Goal: Transaction & Acquisition: Purchase product/service

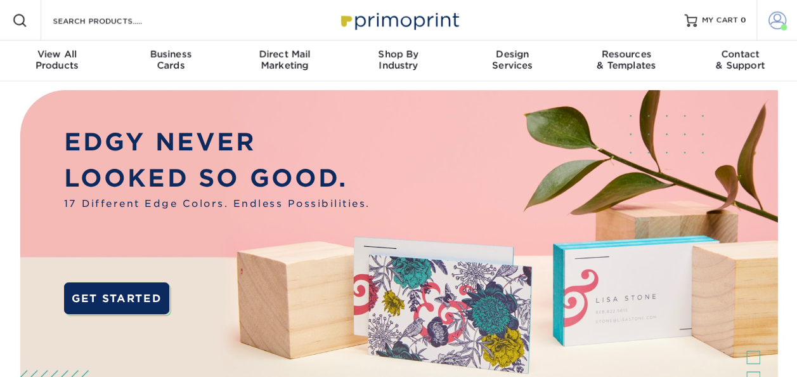
click at [781, 22] on span at bounding box center [778, 20] width 18 height 18
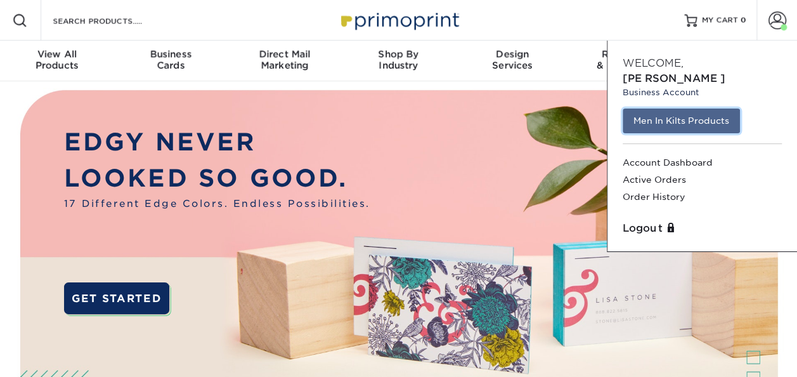
click at [695, 108] on link "Men In Kilts Products" at bounding box center [681, 120] width 117 height 24
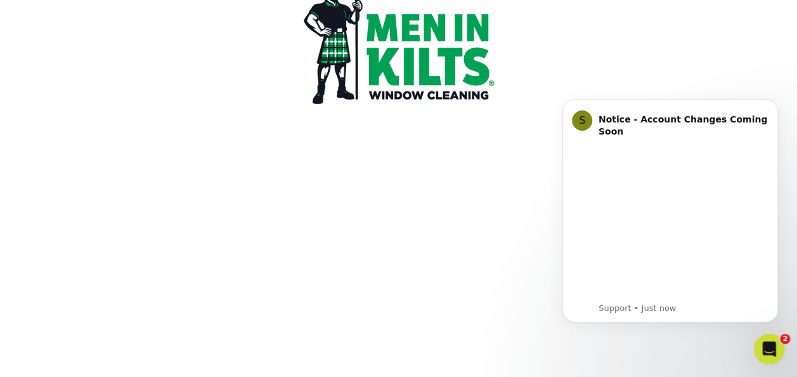
scroll to position [187, 0]
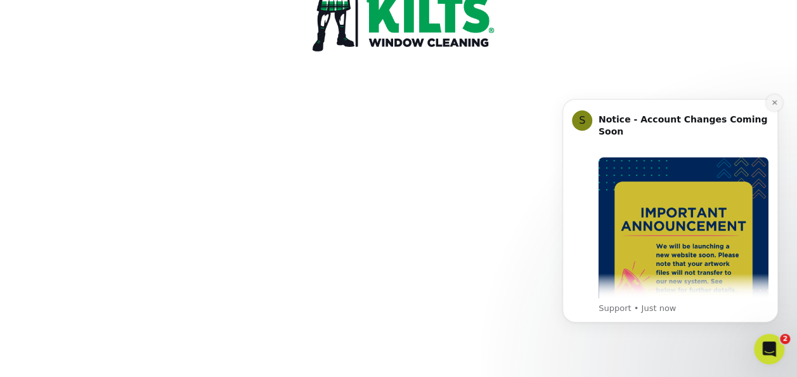
click at [773, 103] on icon "Dismiss notification" at bounding box center [774, 102] width 7 height 7
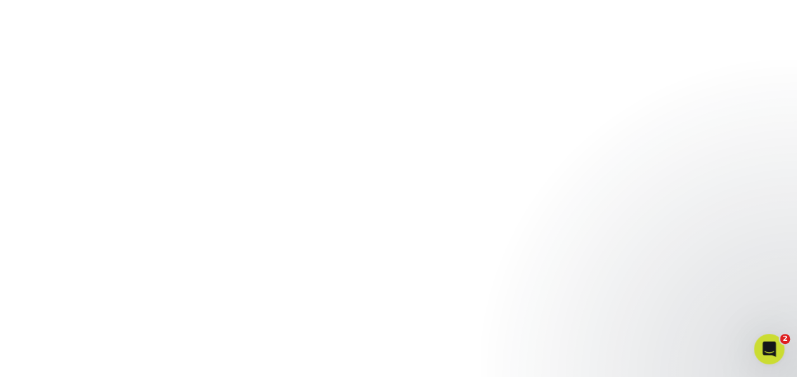
scroll to position [438, 0]
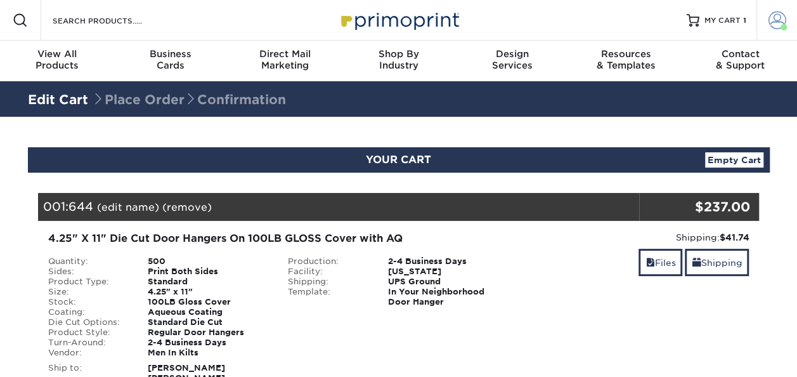
click at [774, 16] on span at bounding box center [778, 20] width 18 height 18
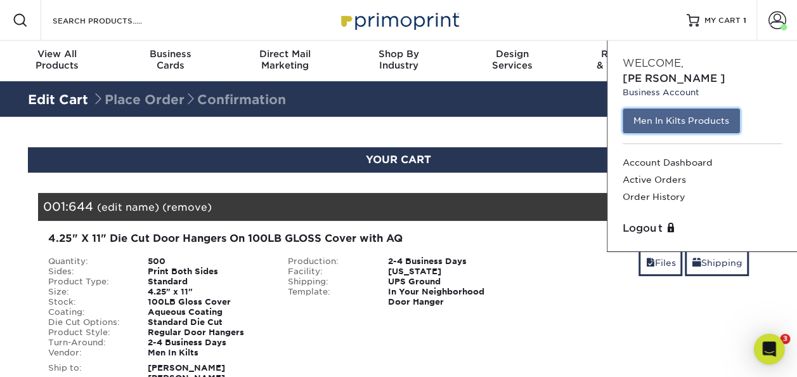
click at [681, 113] on link "Men In Kilts Products" at bounding box center [681, 120] width 117 height 24
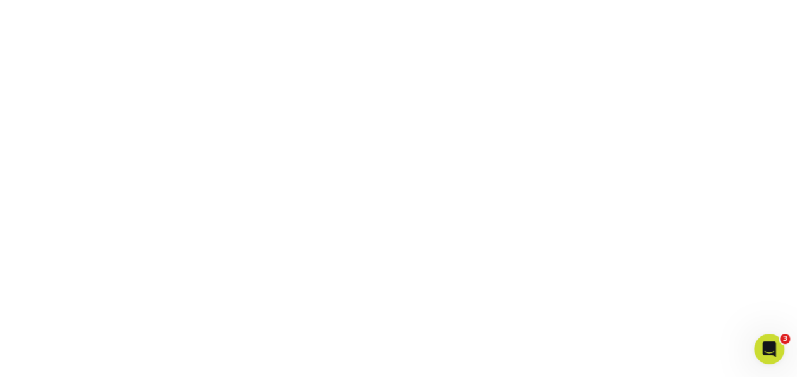
scroll to position [857, 0]
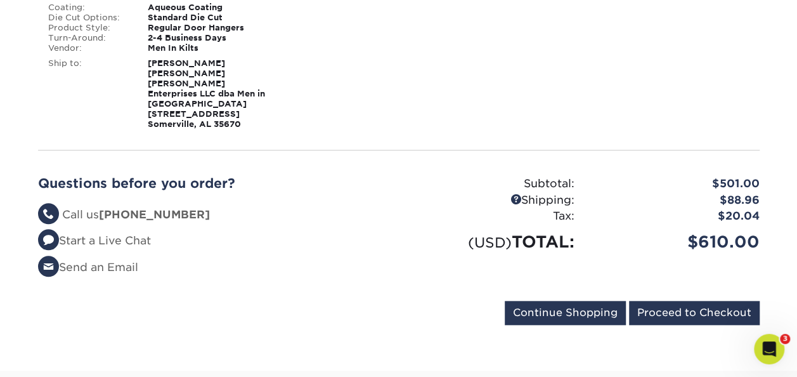
scroll to position [585, 0]
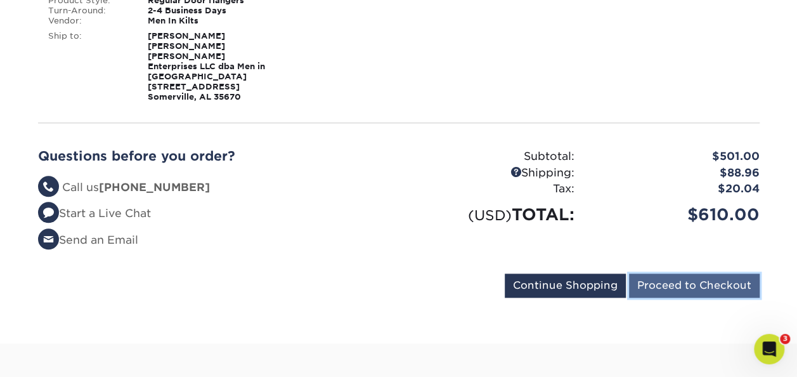
click at [715, 273] on input "Proceed to Checkout" at bounding box center [694, 285] width 131 height 24
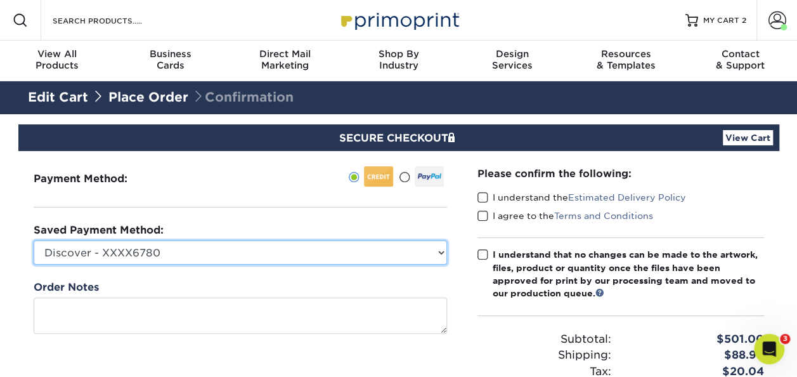
click at [438, 250] on select "Discover - XXXX6780 Visa - XXXX9911 Discover - XXXX6104 New Credit Card" at bounding box center [240, 252] width 413 height 24
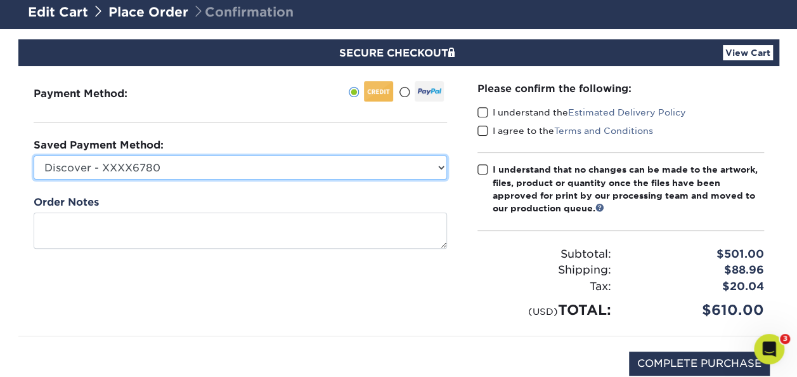
scroll to position [91, 0]
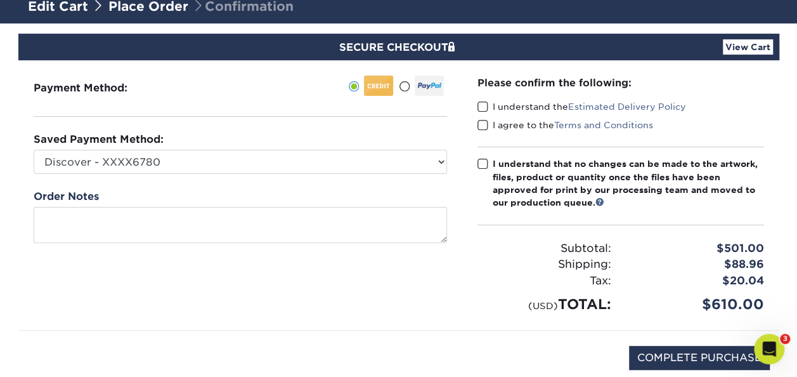
click at [481, 105] on span at bounding box center [483, 107] width 11 height 12
click at [0, 0] on input "I understand the Estimated Delivery Policy" at bounding box center [0, 0] width 0 height 0
click at [485, 127] on span at bounding box center [483, 125] width 11 height 12
click at [0, 0] on input "I agree to the Terms and Conditions" at bounding box center [0, 0] width 0 height 0
click at [481, 164] on span at bounding box center [483, 164] width 11 height 12
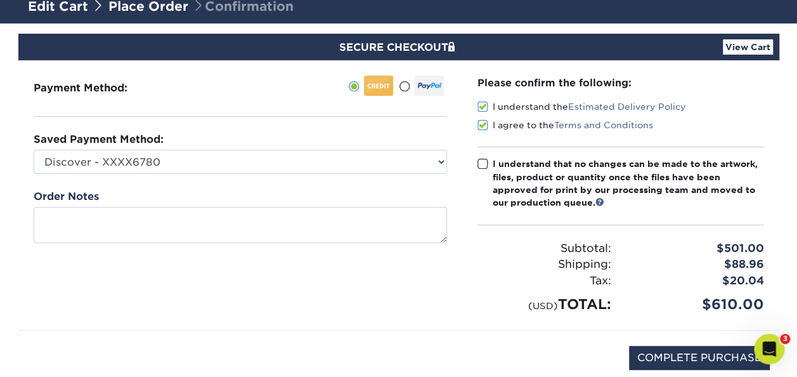
click at [0, 0] on input "I understand that no changes can be made to the artwork, files, product or quan…" at bounding box center [0, 0] width 0 height 0
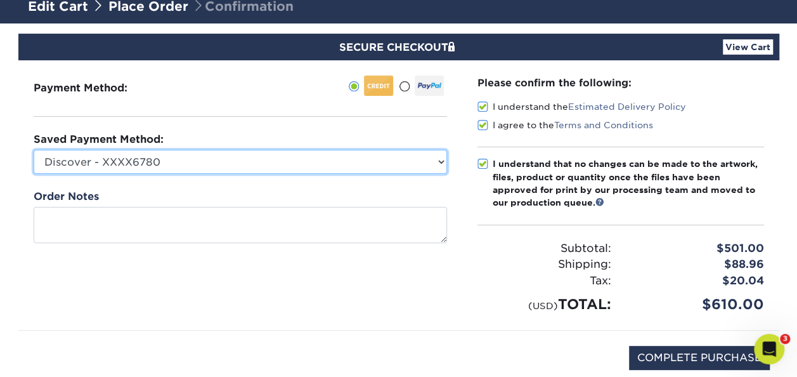
click at [428, 159] on select "Discover - XXXX6780 Visa - XXXX9911 Discover - XXXX6104 New Credit Card" at bounding box center [240, 162] width 413 height 24
select select
click at [34, 150] on select "Discover - XXXX6780 Visa - XXXX9911 Discover - XXXX6104 New Credit Card" at bounding box center [240, 162] width 413 height 24
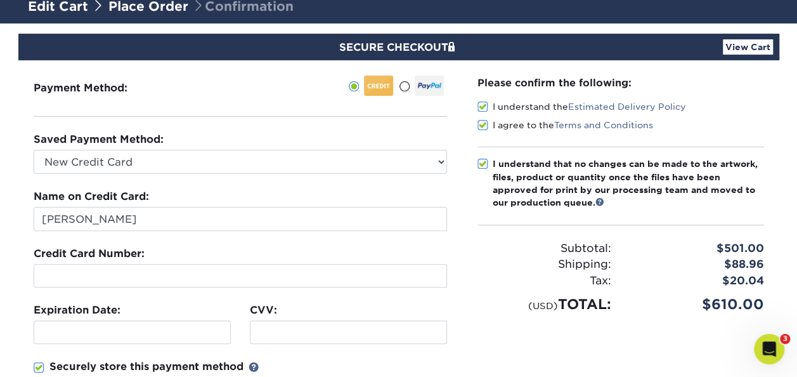
click at [100, 323] on div at bounding box center [132, 331] width 197 height 23
click at [630, 311] on div "$610.00" at bounding box center [697, 304] width 153 height 21
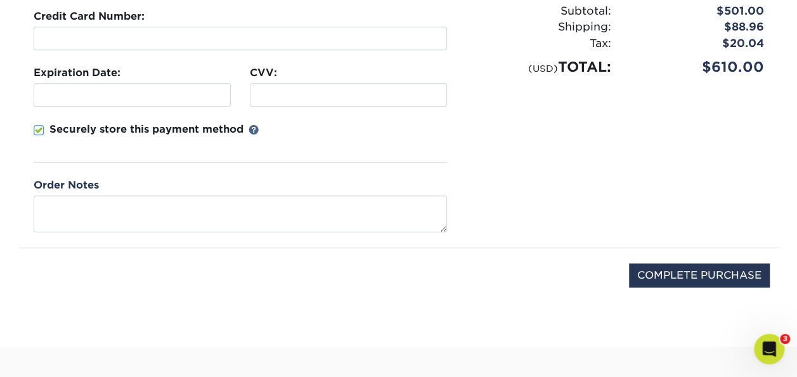
scroll to position [348, 0]
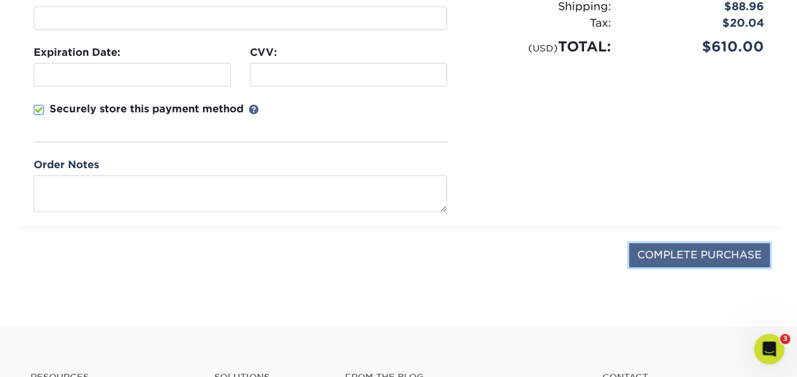
click at [694, 254] on input "COMPLETE PURCHASE" at bounding box center [699, 255] width 141 height 24
type input "PROCESSING, PLEASE WAIT..."
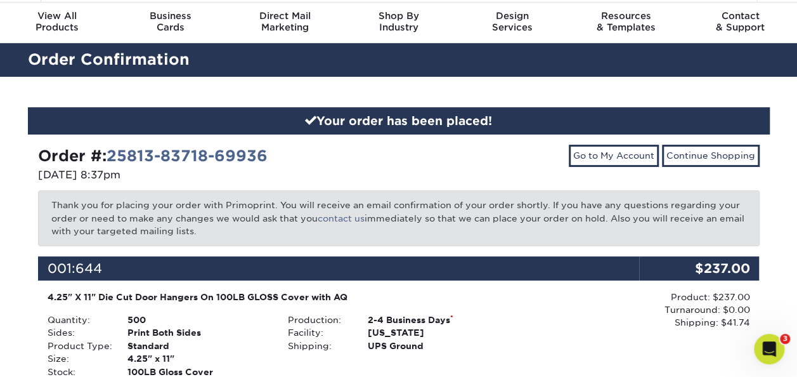
scroll to position [15, 0]
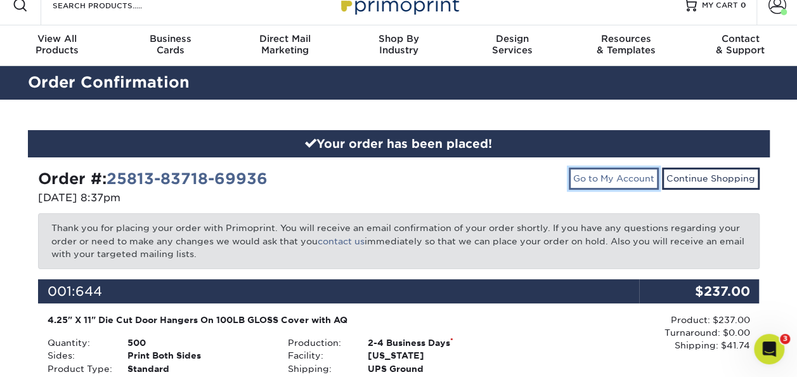
click at [615, 178] on link "Go to My Account" at bounding box center [614, 178] width 90 height 22
